Goal: Book appointment/travel/reservation

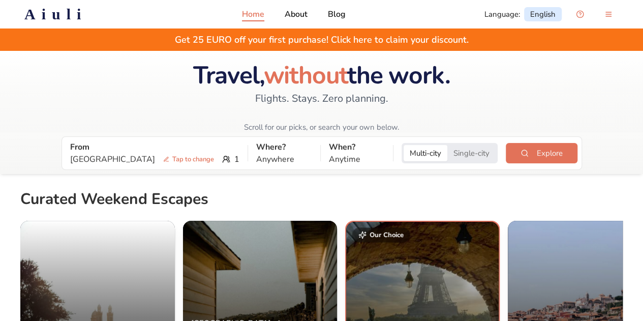
drag, startPoint x: 254, startPoint y: 96, endPoint x: 374, endPoint y: 97, distance: 120.0
click at [374, 97] on div "Travel, without the work. Flights. Stays. Zero planning. Scroll for our picks, …" at bounding box center [321, 97] width 273 height 69
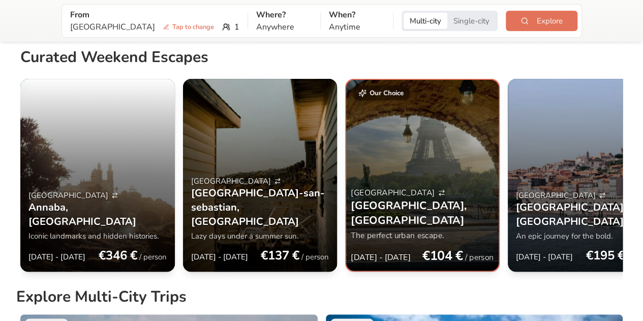
scroll to position [142, 0]
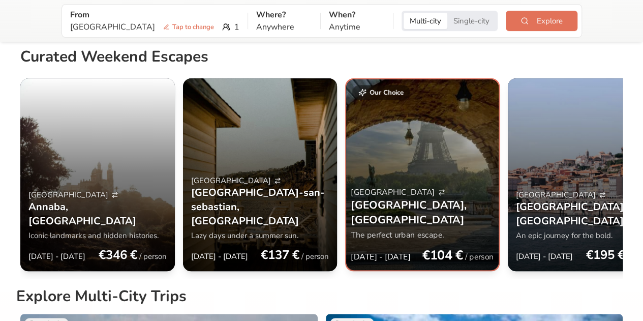
click at [292, 166] on div "Madrid [GEOGRAPHIC_DATA] , [GEOGRAPHIC_DATA] Iconic landmarks and hidden histor…" at bounding box center [321, 178] width 603 height 201
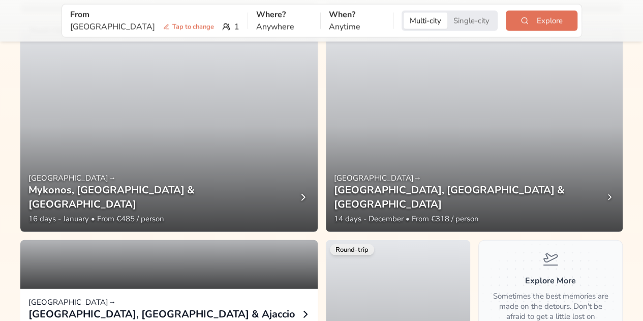
scroll to position [1202, 0]
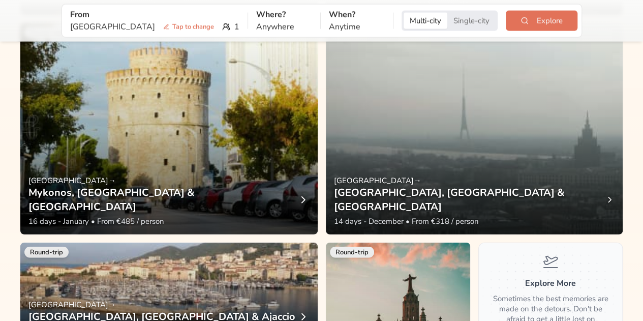
click at [321, 136] on div "Round-trip [GEOGRAPHIC_DATA] → [GEOGRAPHIC_DATA], [GEOGRAPHIC_DATA], [GEOGRAPHI…" at bounding box center [321, 183] width 603 height 1859
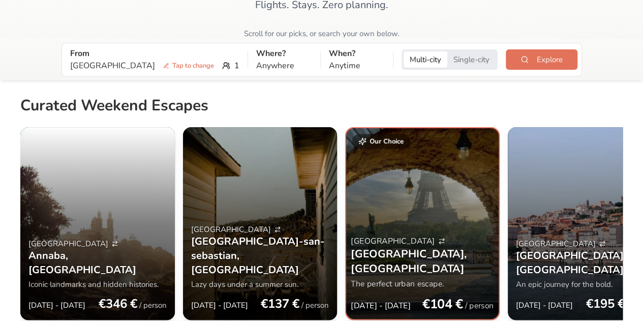
scroll to position [94, 0]
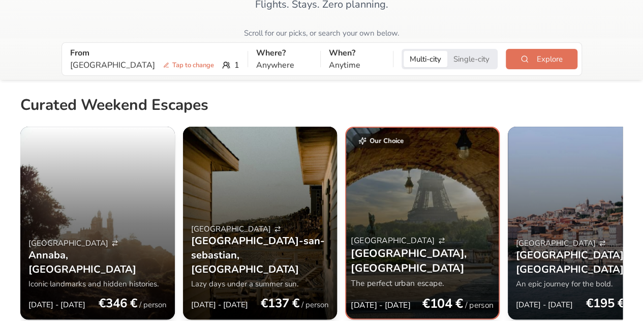
drag, startPoint x: 261, startPoint y: 195, endPoint x: 237, endPoint y: 204, distance: 25.1
click at [237, 216] on div "[GEOGRAPHIC_DATA] [GEOGRAPHIC_DATA]-[GEOGRAPHIC_DATA] , [GEOGRAPHIC_DATA] Lazy …" at bounding box center [260, 268] width 155 height 104
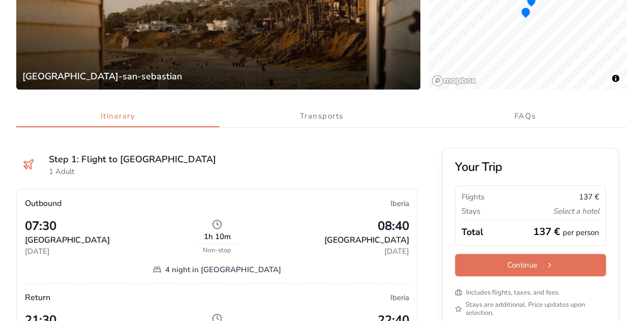
scroll to position [194, 0]
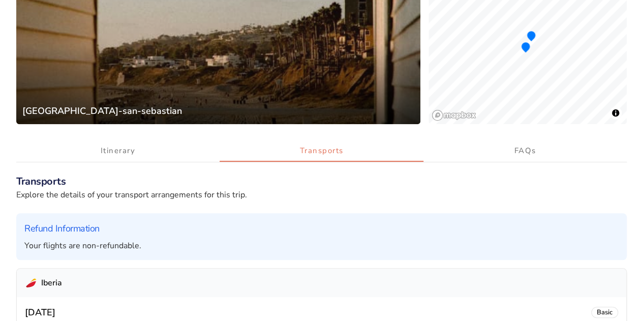
scroll to position [0, 0]
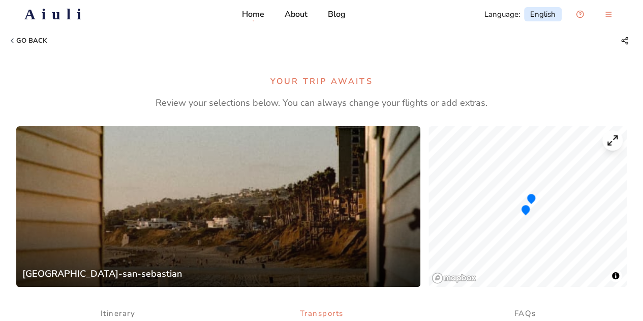
click at [247, 23] on div "Go back" at bounding box center [321, 40] width 627 height 37
click at [248, 17] on p "Home" at bounding box center [253, 14] width 22 height 12
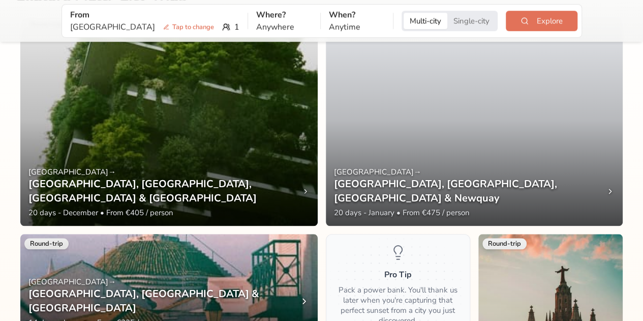
scroll to position [472, 0]
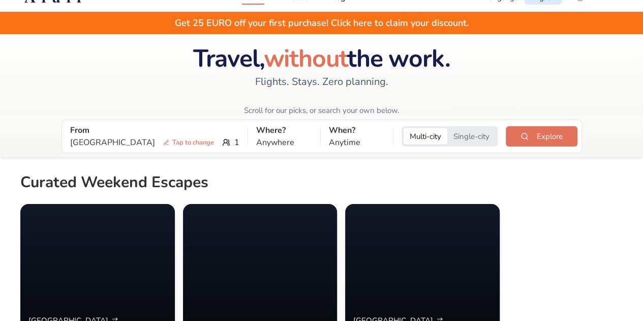
scroll to position [19, 0]
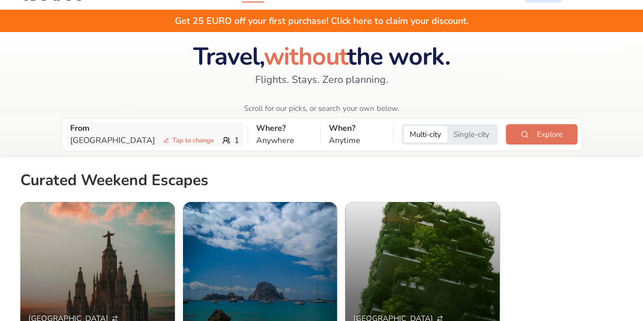
click at [154, 129] on p "From" at bounding box center [154, 128] width 169 height 12
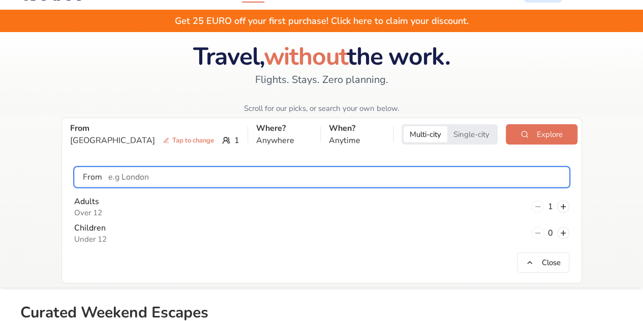
click at [138, 174] on input "text" at bounding box center [335, 177] width 467 height 20
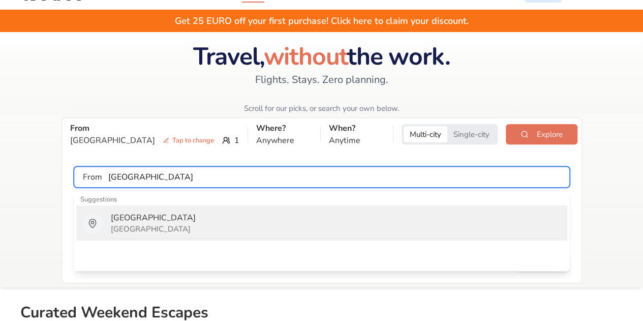
type input "[GEOGRAPHIC_DATA]"
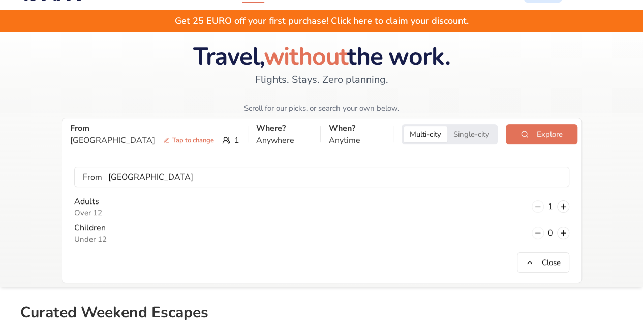
scroll to position [33, 0]
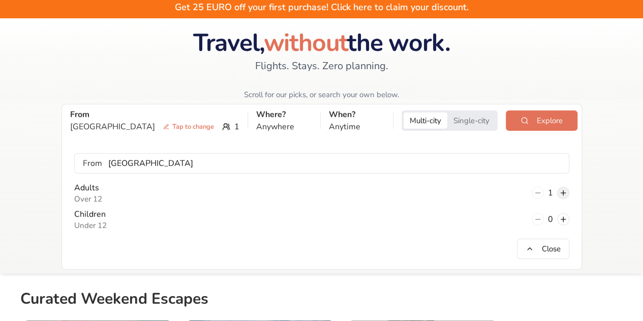
click at [561, 193] on button at bounding box center [563, 193] width 12 height 12
click at [541, 195] on button at bounding box center [538, 193] width 12 height 12
click at [329, 125] on p "Anytime" at bounding box center [357, 127] width 56 height 12
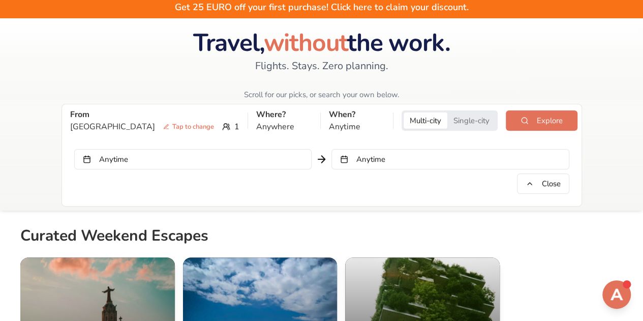
click at [366, 160] on button "Anytime" at bounding box center [450, 159] width 237 height 20
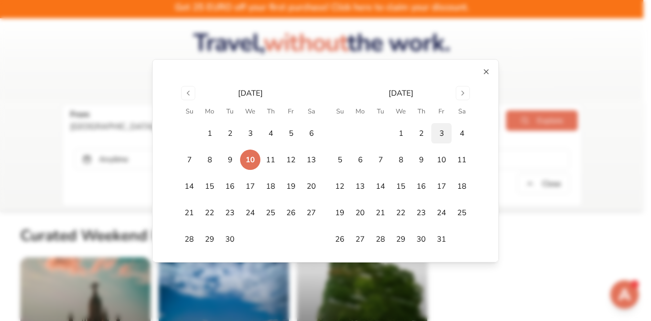
click at [445, 132] on button "3" at bounding box center [441, 133] width 20 height 20
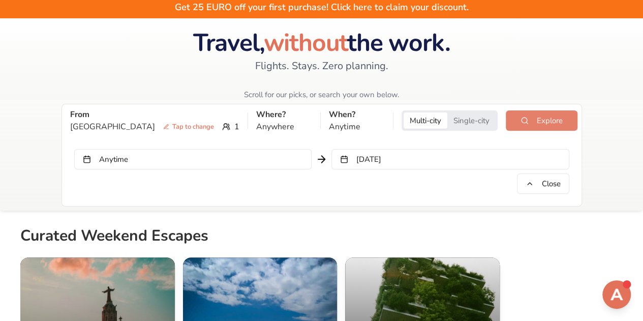
click at [543, 118] on button "Explore" at bounding box center [541, 120] width 71 height 20
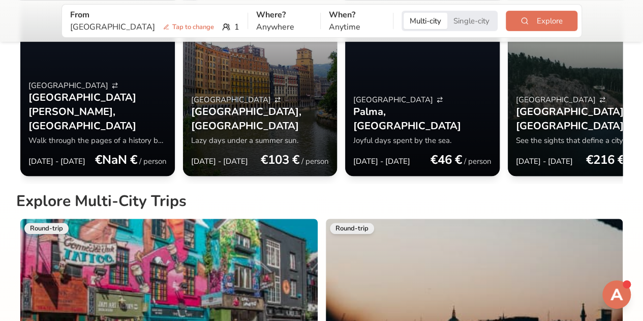
scroll to position [232, 0]
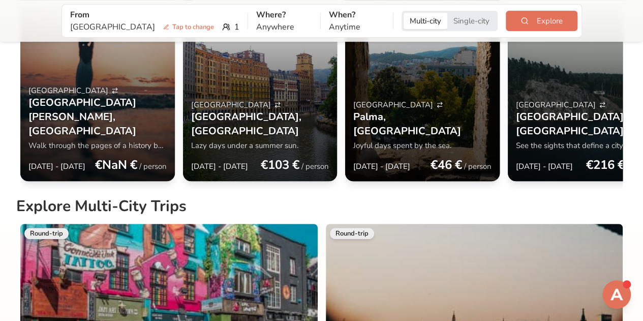
click at [354, 100] on div "[GEOGRAPHIC_DATA] [GEOGRAPHIC_DATA] , [GEOGRAPHIC_DATA]" at bounding box center [422, 119] width 138 height 39
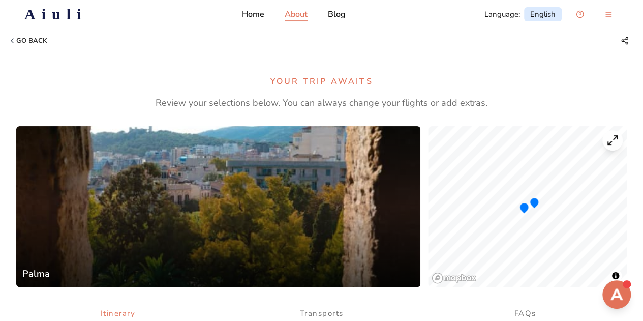
click at [303, 18] on p "About" at bounding box center [296, 14] width 23 height 12
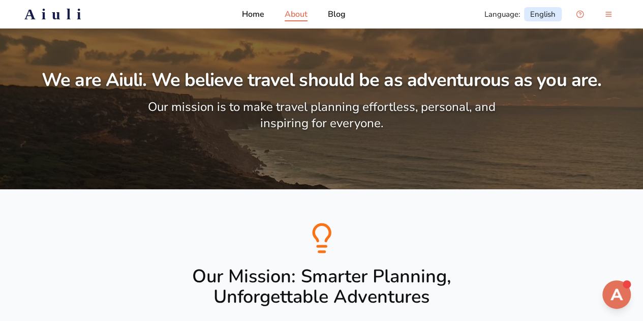
drag, startPoint x: 151, startPoint y: 81, endPoint x: 581, endPoint y: 124, distance: 432.3
click at [581, 124] on div "We are Aiuli. We believe travel should be as adventurous as you are. Our missio…" at bounding box center [321, 108] width 627 height 77
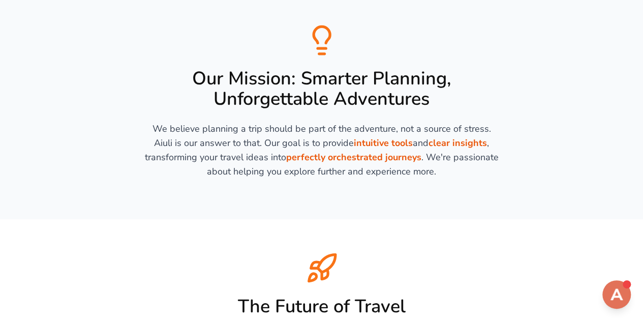
scroll to position [198, 0]
drag, startPoint x: 195, startPoint y: 130, endPoint x: 438, endPoint y: 124, distance: 243.2
click at [438, 124] on span "We believe planning a trip should be part of the adventure, not a source of str…" at bounding box center [322, 149] width 354 height 55
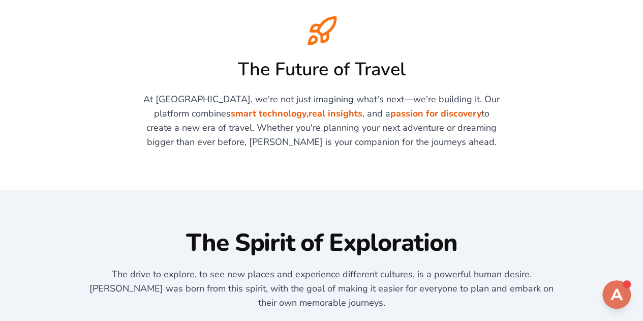
scroll to position [430, 0]
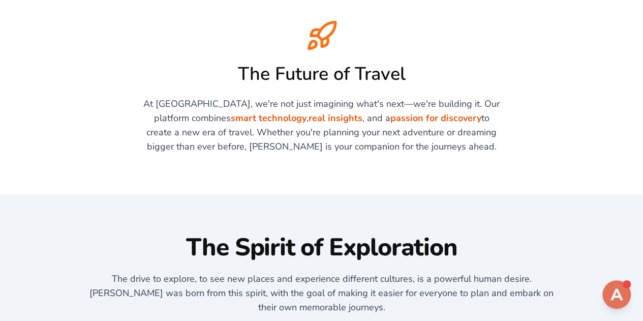
drag, startPoint x: 281, startPoint y: 119, endPoint x: 349, endPoint y: 141, distance: 71.6
click at [349, 141] on span "At [GEOGRAPHIC_DATA], we're not just imagining what's next—we're building it. O…" at bounding box center [321, 125] width 356 height 55
drag, startPoint x: 444, startPoint y: 147, endPoint x: 296, endPoint y: 112, distance: 152.1
click at [296, 112] on p "At [GEOGRAPHIC_DATA], we're not just imagining what's next—we're building it. O…" at bounding box center [322, 125] width 358 height 57
drag, startPoint x: 296, startPoint y: 112, endPoint x: 368, endPoint y: 133, distance: 75.2
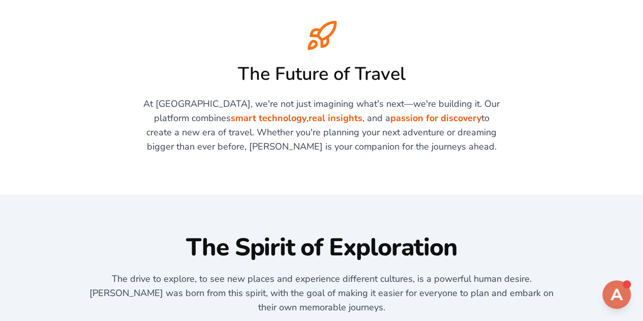
click at [368, 133] on span "At [GEOGRAPHIC_DATA], we're not just imagining what's next—we're building it. O…" at bounding box center [321, 125] width 356 height 55
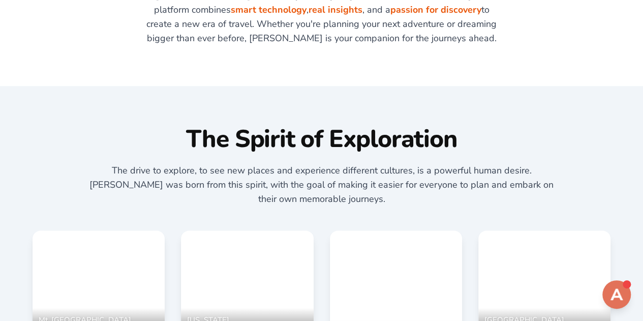
scroll to position [543, 0]
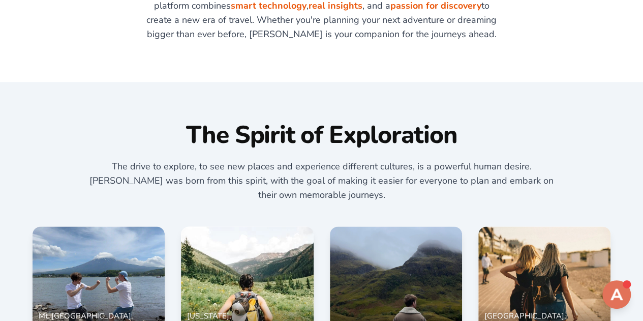
drag, startPoint x: 353, startPoint y: 135, endPoint x: 410, endPoint y: 186, distance: 76.0
click at [410, 186] on div "The Spirit of Exploration The drive to explore, to see new places and experienc…" at bounding box center [321, 232] width 611 height 218
